Goal: Information Seeking & Learning: Learn about a topic

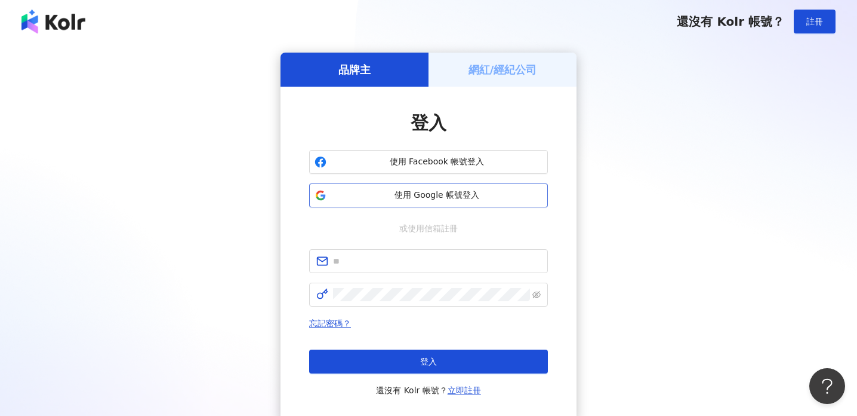
click at [440, 186] on button "使用 Google 帳號登入" at bounding box center [428, 195] width 239 height 24
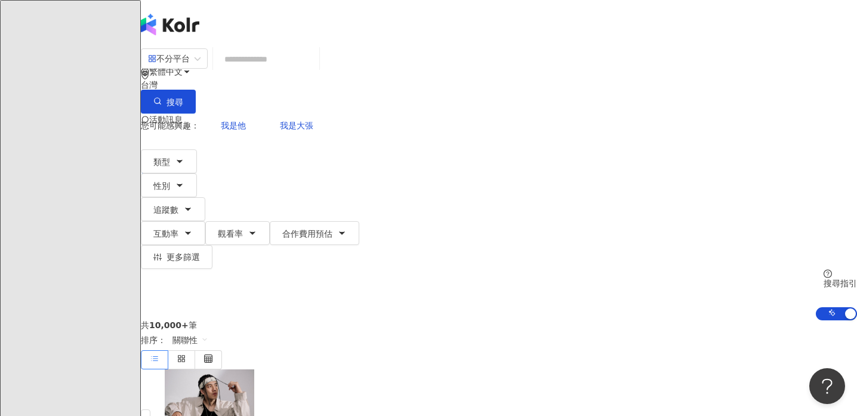
click at [303, 70] on input "search" at bounding box center [266, 59] width 97 height 23
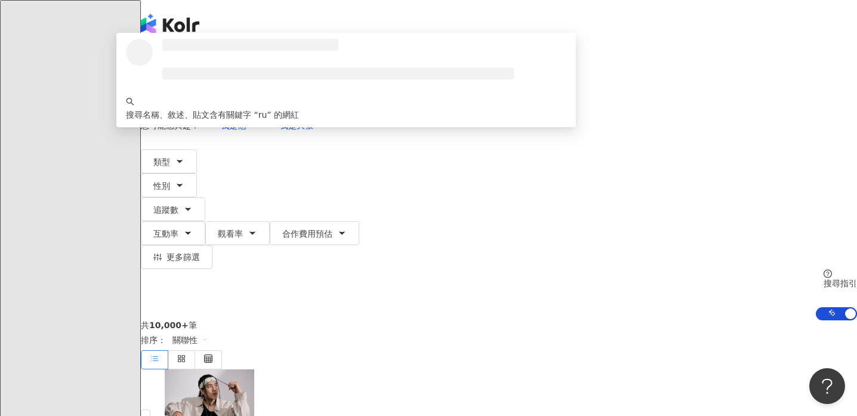
type input "*"
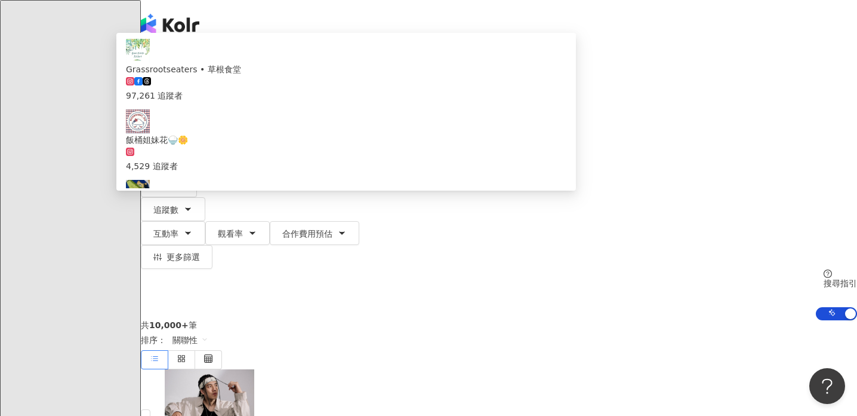
type input "***"
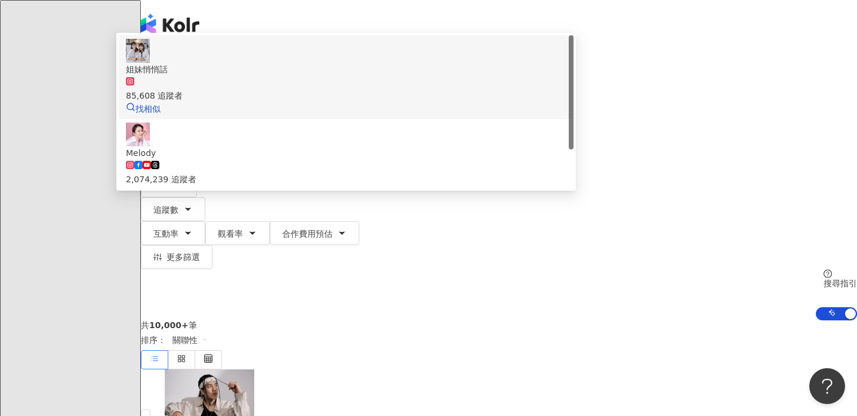
click at [377, 76] on span "姐妹悄悄話" at bounding box center [346, 69] width 441 height 13
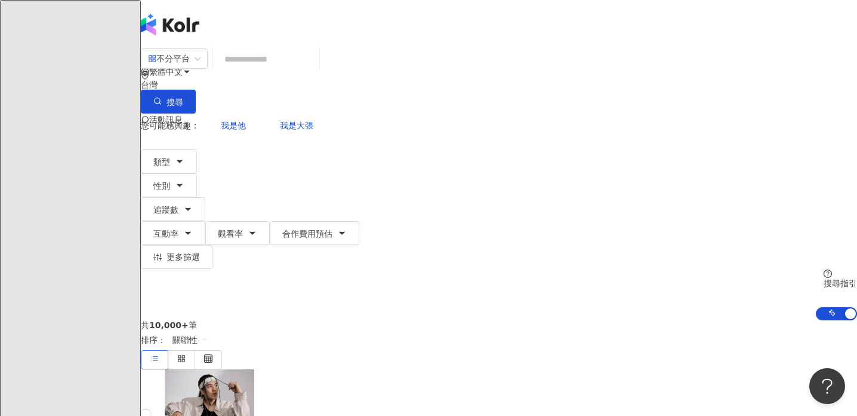
click at [315, 70] on input "search" at bounding box center [266, 59] width 97 height 23
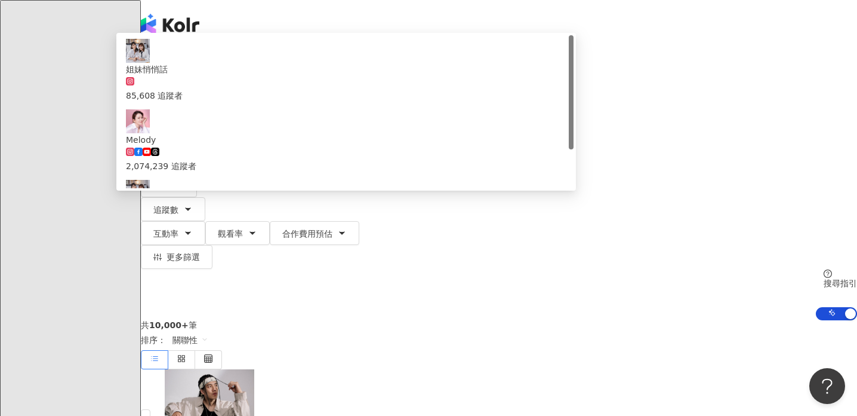
type input "*"
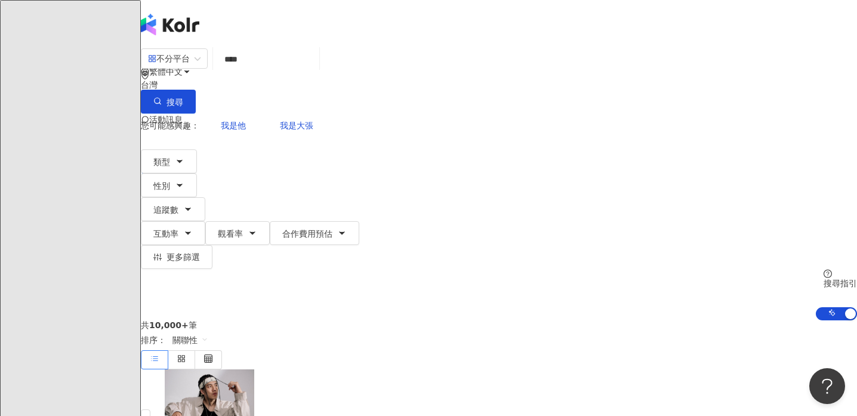
type input "****"
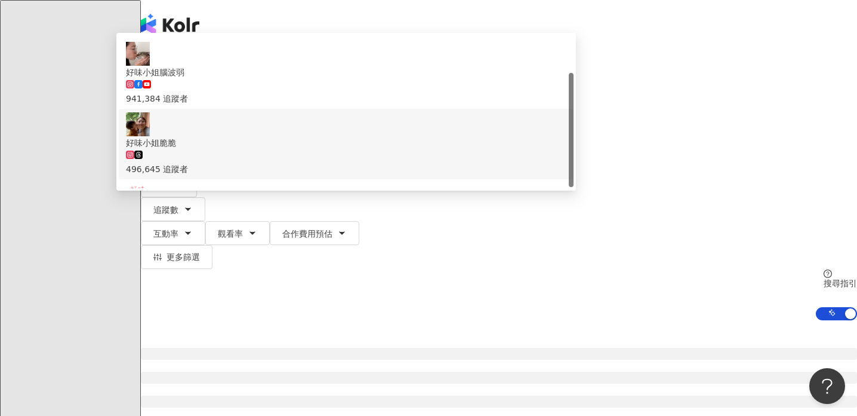
scroll to position [51, 0]
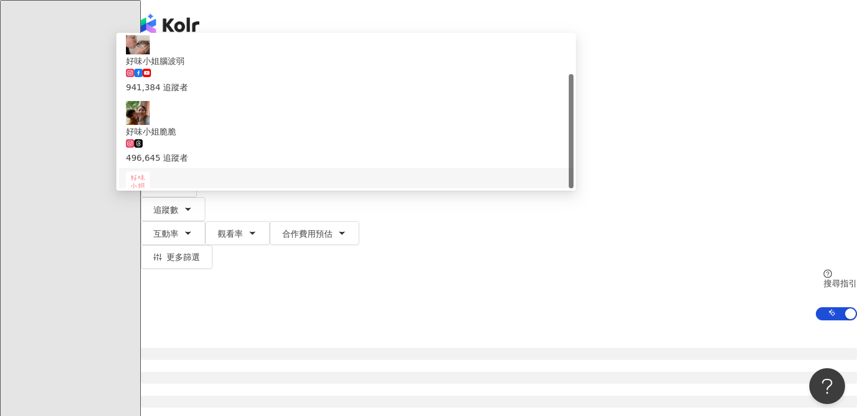
click at [435, 208] on div "tiktok-icon 1,808,692 追蹤者" at bounding box center [346, 221] width 441 height 26
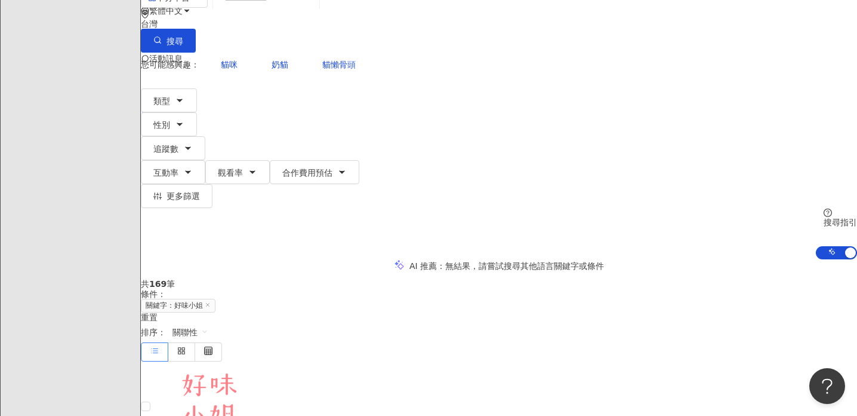
scroll to position [64, 0]
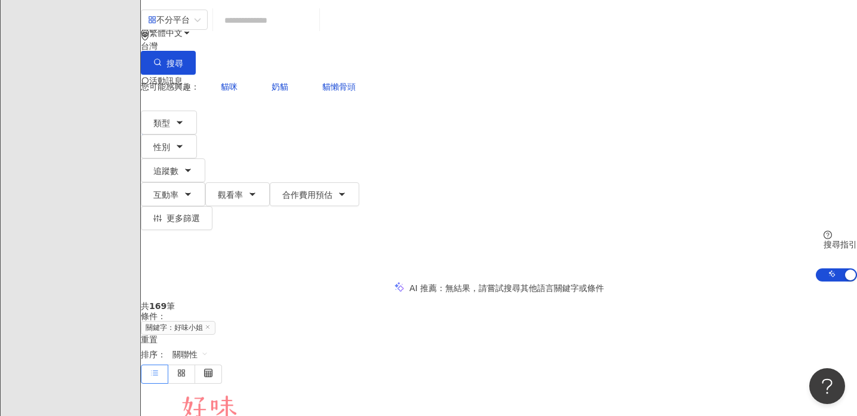
scroll to position [0, 0]
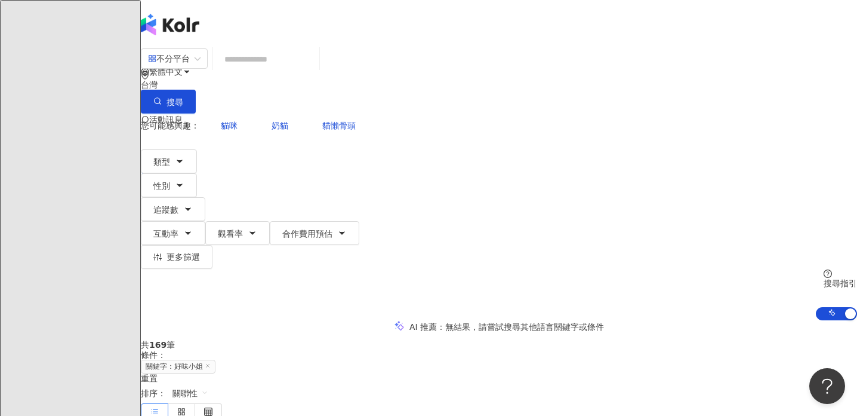
click at [295, 70] on input "search" at bounding box center [266, 59] width 97 height 23
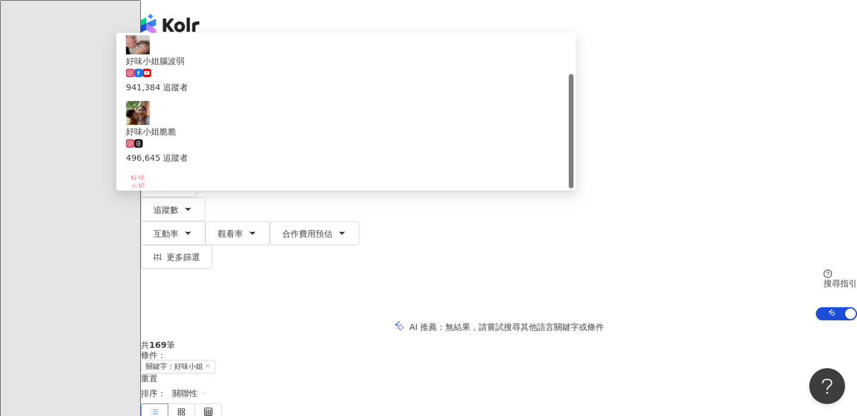
type input "***"
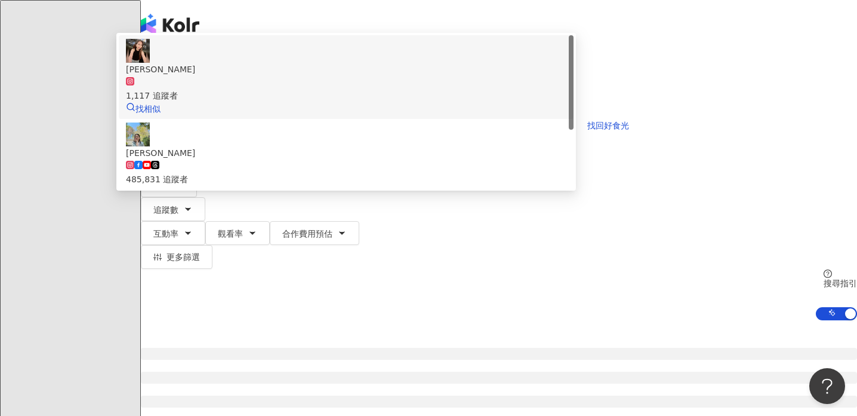
click at [567, 76] on span "曾寶儀" at bounding box center [346, 69] width 441 height 13
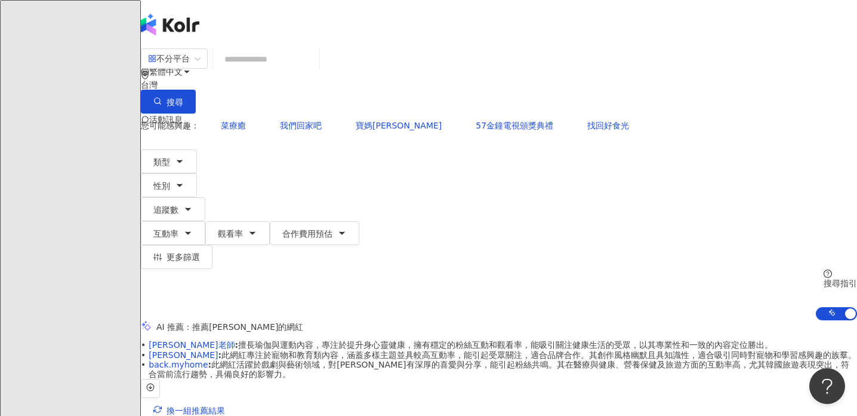
click at [299, 70] on input "search" at bounding box center [266, 59] width 97 height 23
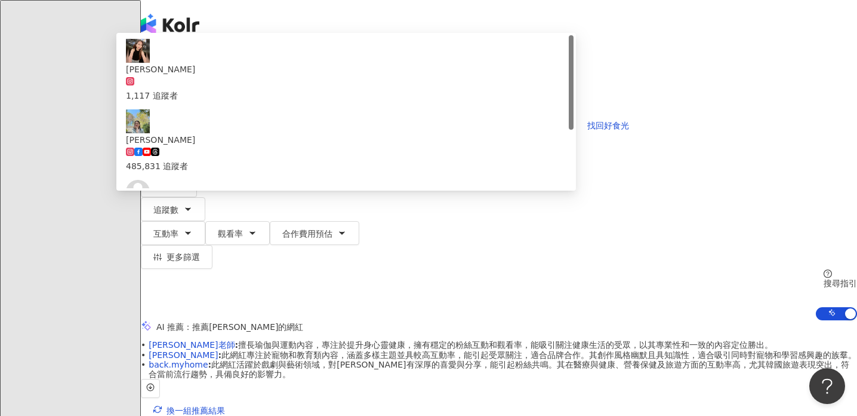
type input "*"
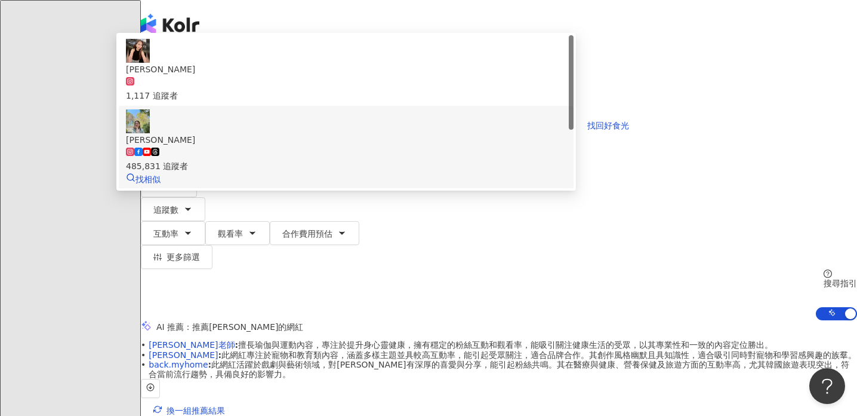
click at [417, 150] on div "485,831 追蹤者" at bounding box center [346, 159] width 441 height 26
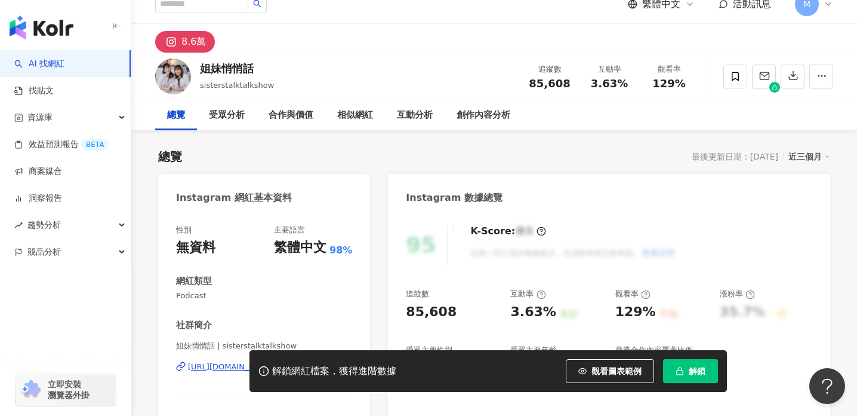
scroll to position [17, 0]
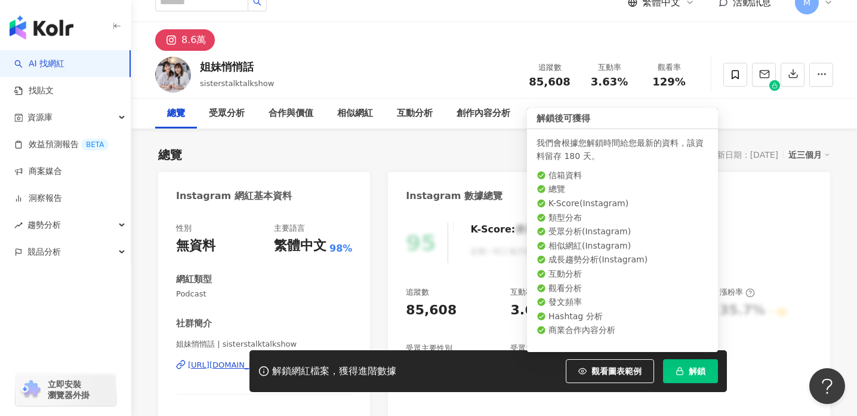
click at [691, 368] on span "解鎖" at bounding box center [697, 371] width 17 height 10
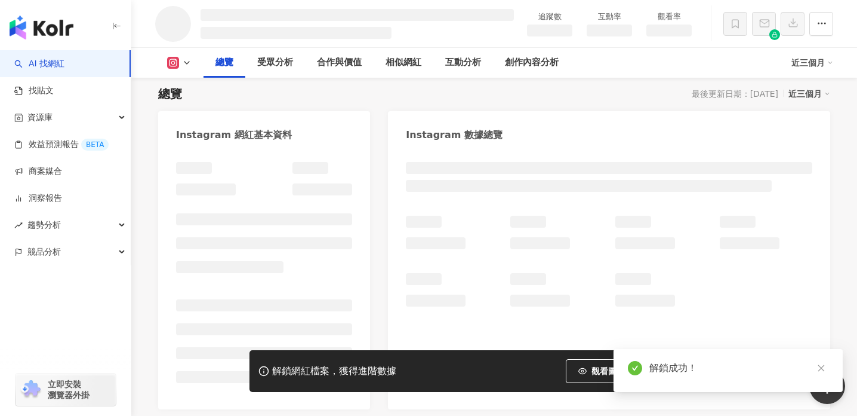
scroll to position [63, 0]
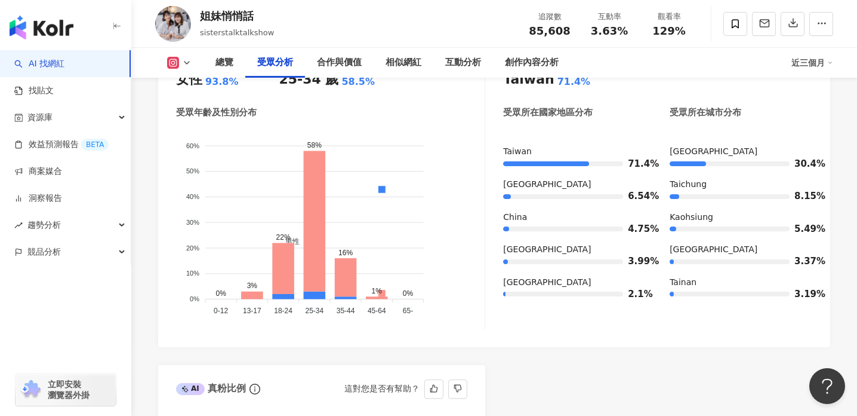
scroll to position [1114, 0]
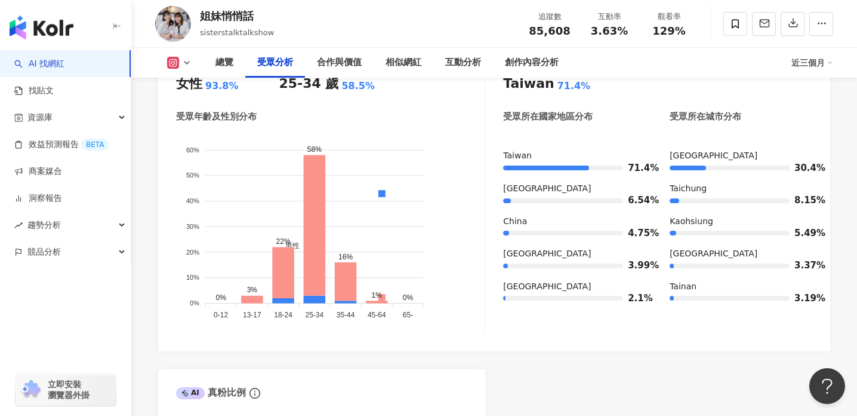
click at [185, 58] on icon at bounding box center [187, 63] width 10 height 10
click at [387, 120] on div "受眾年齡及性別分布" at bounding box center [330, 116] width 309 height 13
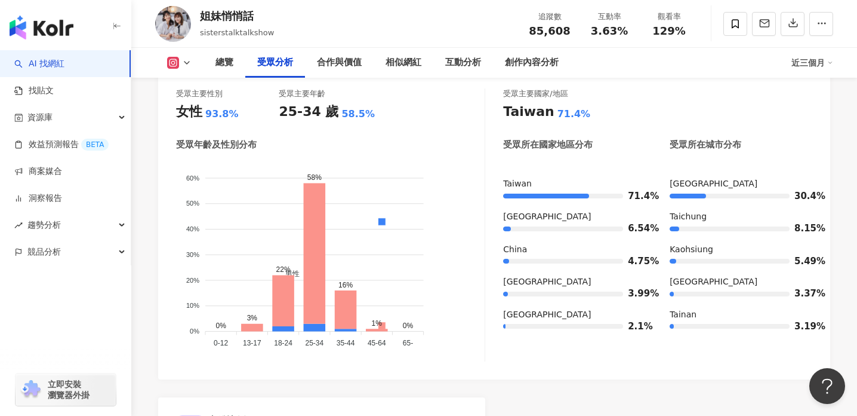
scroll to position [1083, 0]
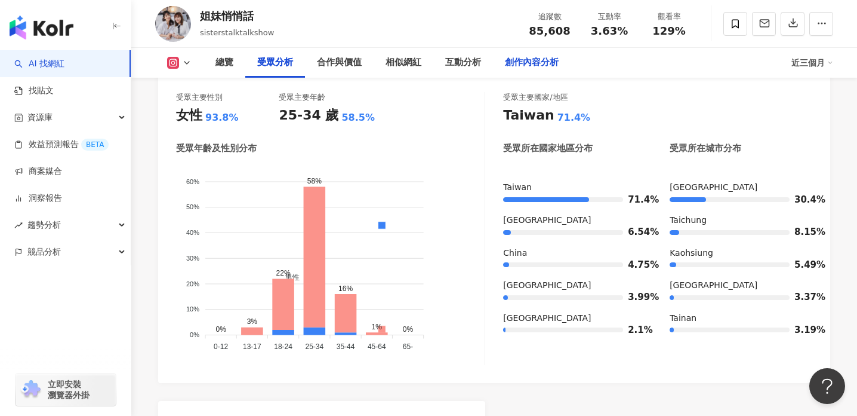
click at [538, 62] on div "創作內容分析" at bounding box center [532, 63] width 54 height 14
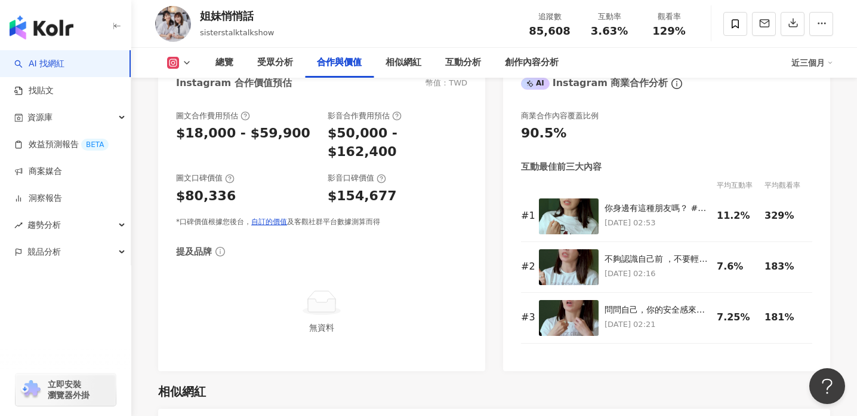
scroll to position [1676, 0]
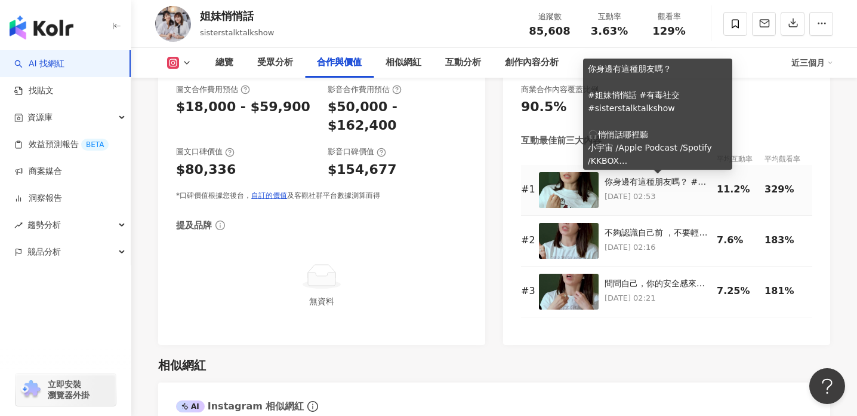
click at [648, 185] on div "你身邊有這種朋友嗎？ #姐妹悄悄話 #有毒社交 #sisterstalktalkshow 🎧悄悄話哪裡聽 小宇宙 /Apple Podcast /Spotif…" at bounding box center [658, 182] width 106 height 12
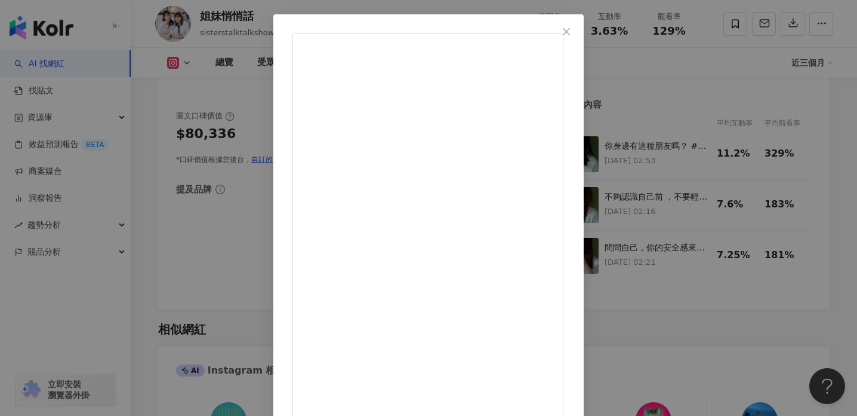
scroll to position [48, 0]
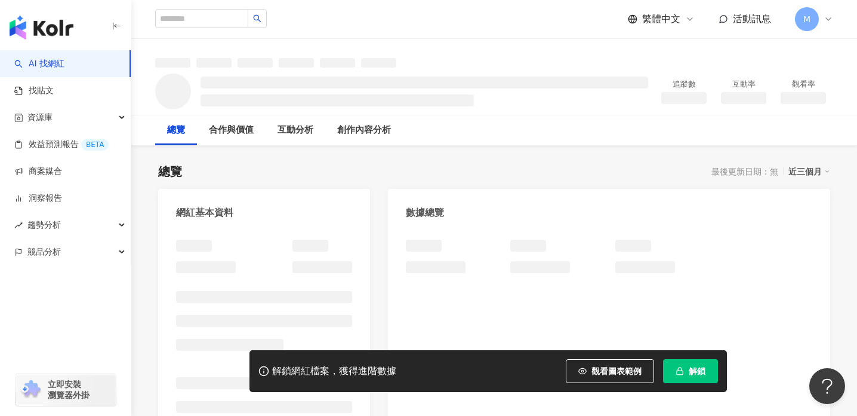
click at [696, 372] on span "解鎖" at bounding box center [697, 371] width 17 height 10
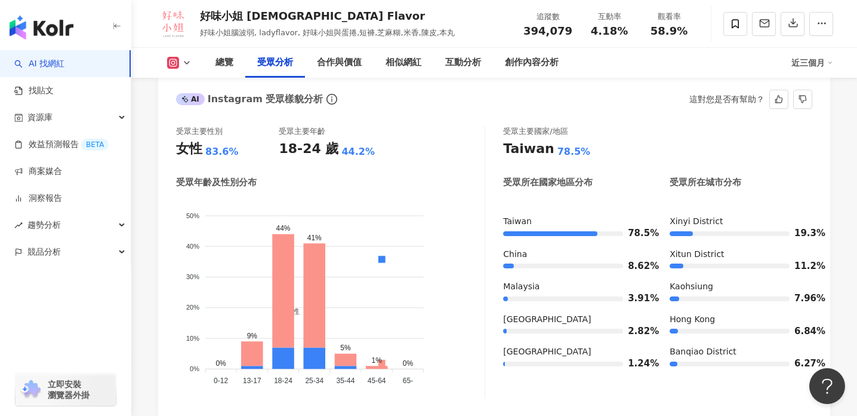
scroll to position [1031, 0]
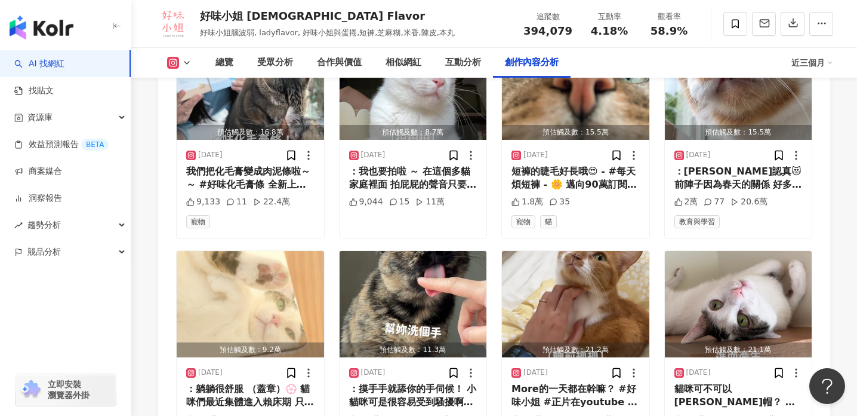
scroll to position [4196, 0]
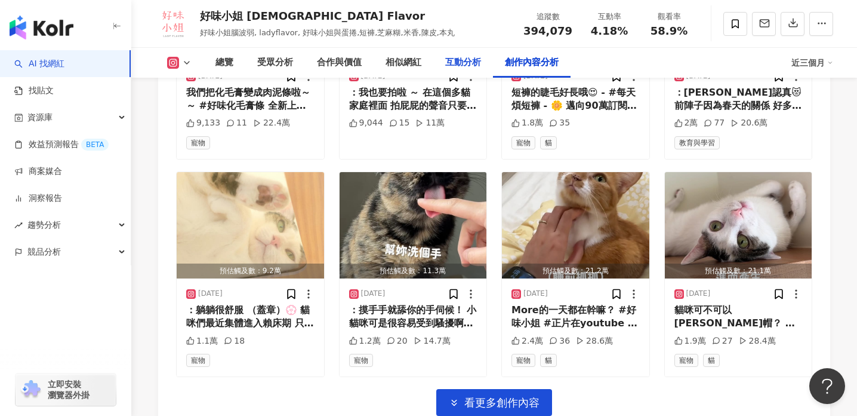
click at [472, 56] on div "互動分析" at bounding box center [463, 63] width 36 height 14
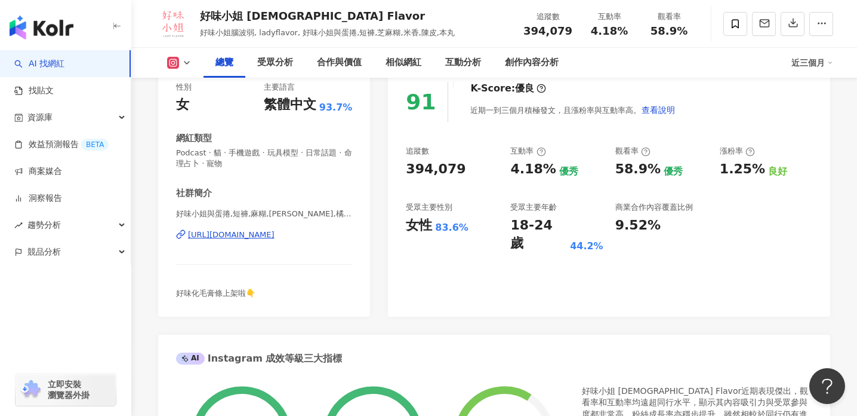
scroll to position [153, 0]
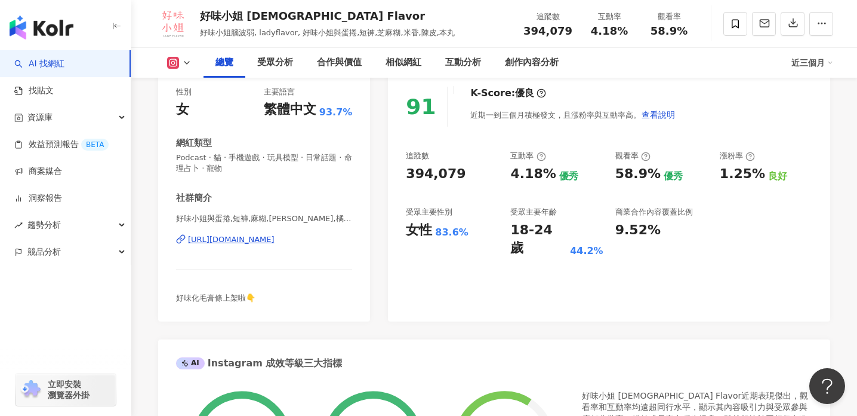
click at [275, 243] on div "https://www.instagram.com/ladyflavor/" at bounding box center [231, 239] width 87 height 11
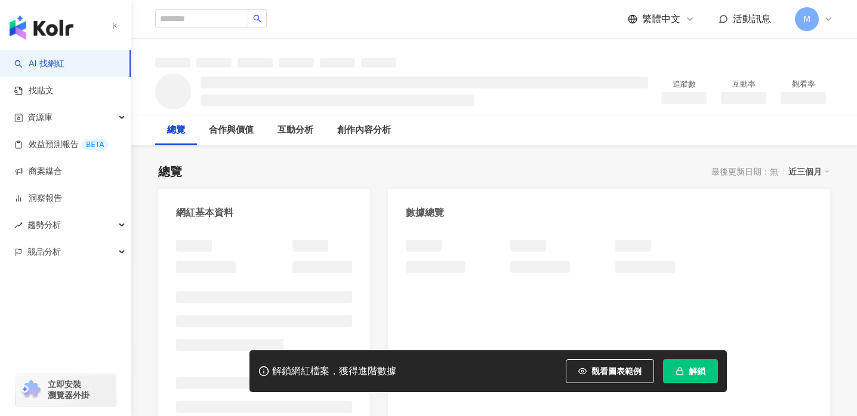
scroll to position [2, 0]
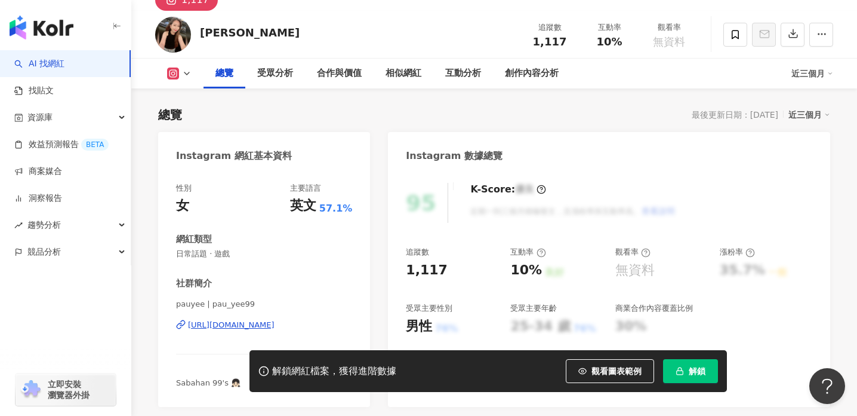
scroll to position [78, 0]
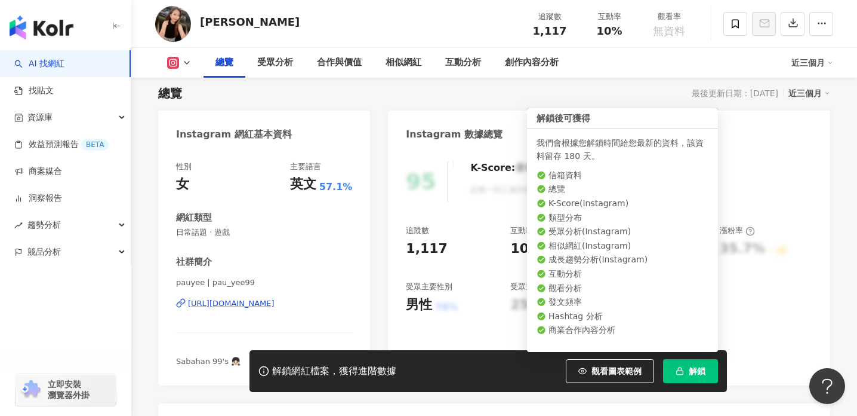
click at [689, 369] on span "解鎖" at bounding box center [697, 371] width 17 height 10
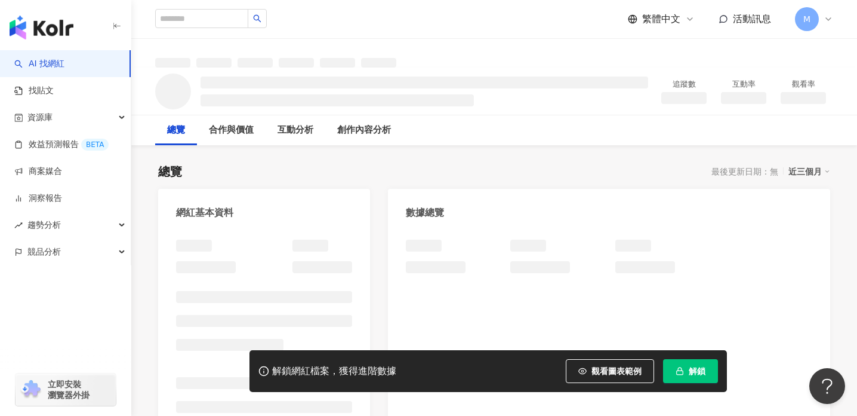
click at [693, 374] on span "解鎖" at bounding box center [697, 371] width 17 height 10
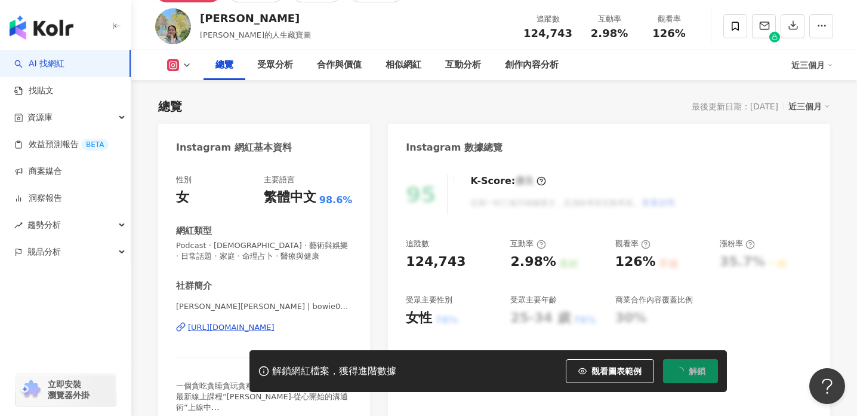
scroll to position [121, 0]
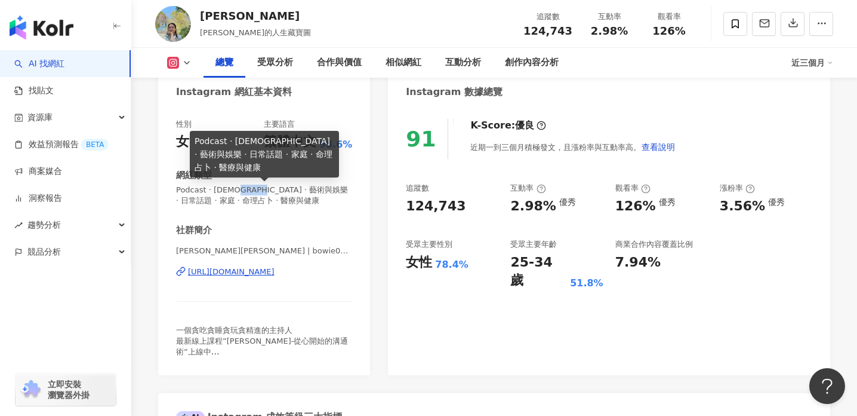
drag, startPoint x: 235, startPoint y: 187, endPoint x: 270, endPoint y: 190, distance: 34.7
click at [271, 190] on span "Podcast · [DEMOGRAPHIC_DATA] · 藝術與娛樂 · 日常話題 · 家庭 · 命理占卜 · 醫療與健康" at bounding box center [264, 195] width 176 height 21
copy span "藝術與娛樂"
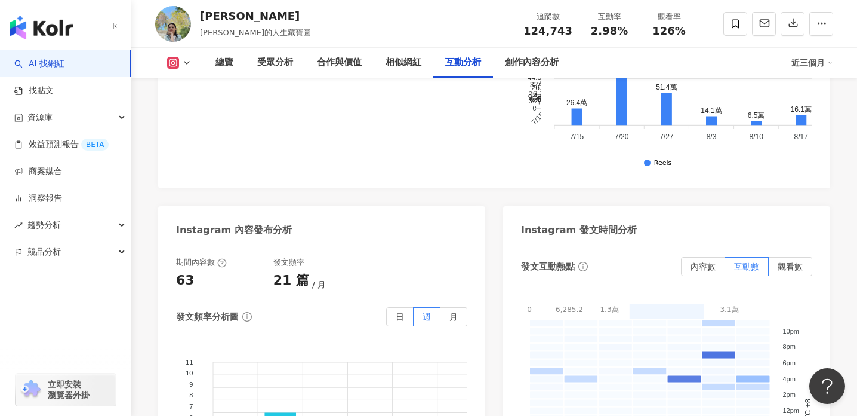
scroll to position [2874, 0]
